Goal: Understand site structure: Understand site structure

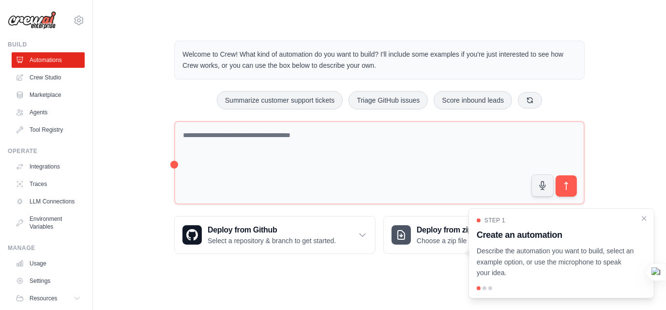
click at [637, 214] on div "Step 1 Create an automation Describe the automation you want to build, select a…" at bounding box center [561, 253] width 186 height 90
click at [643, 217] on icon "Close walkthrough" at bounding box center [643, 217] width 9 height 9
